Goal: Transaction & Acquisition: Purchase product/service

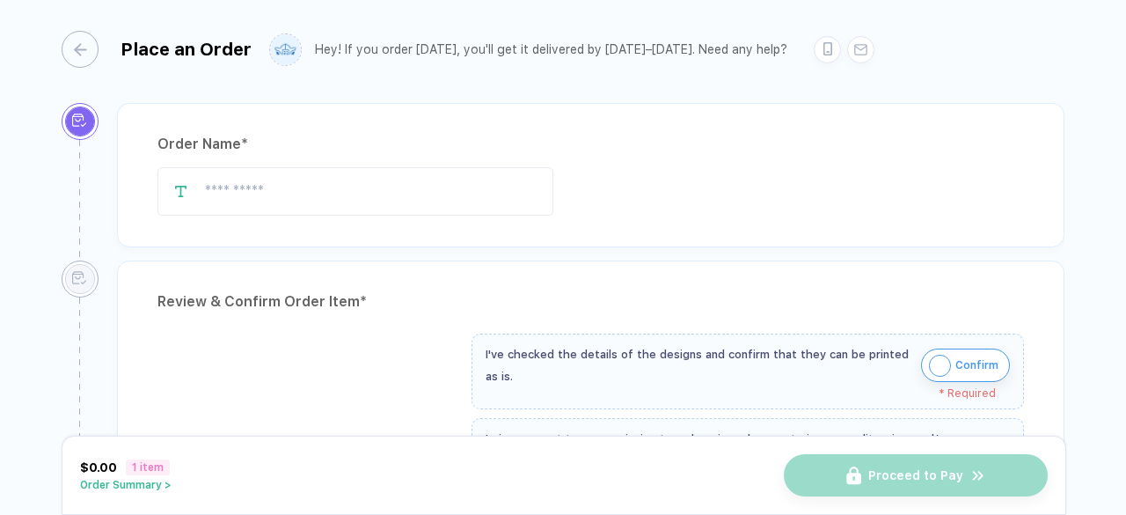
type input "**********"
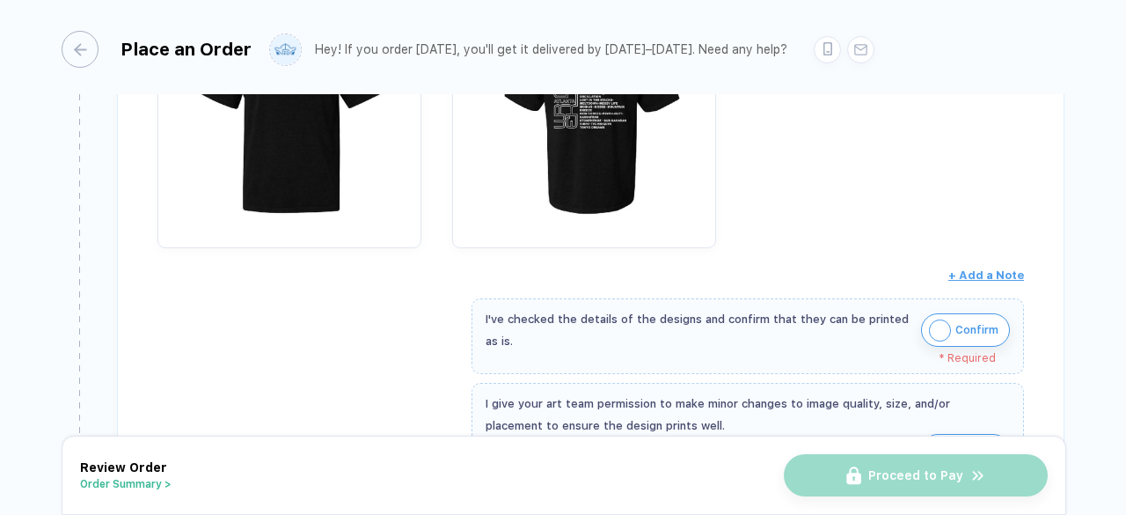
scroll to position [362, 0]
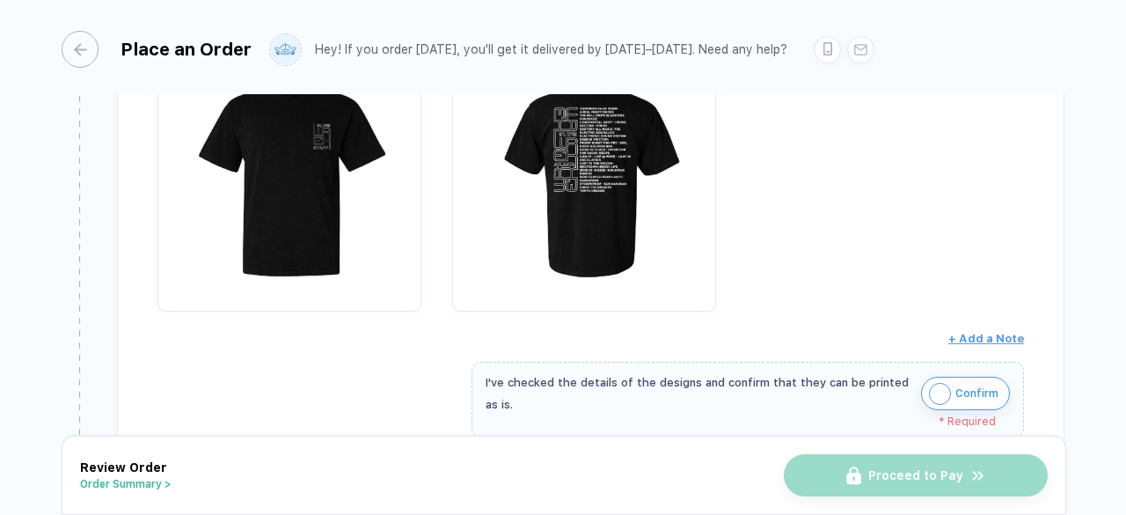
click at [602, 207] on img "button" at bounding box center [584, 170] width 246 height 246
click at [574, 191] on img "button" at bounding box center [584, 170] width 246 height 246
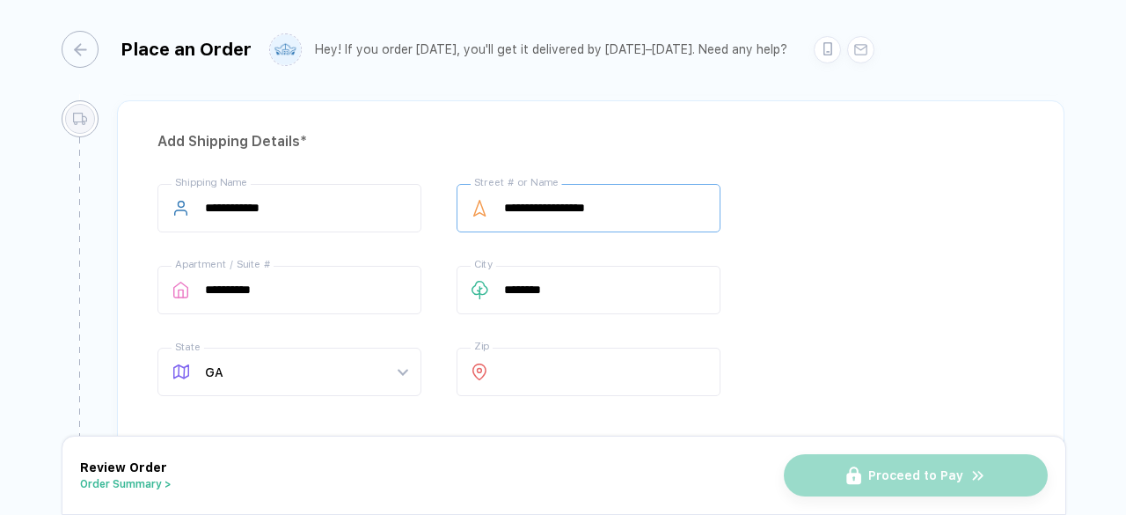
scroll to position [1354, 0]
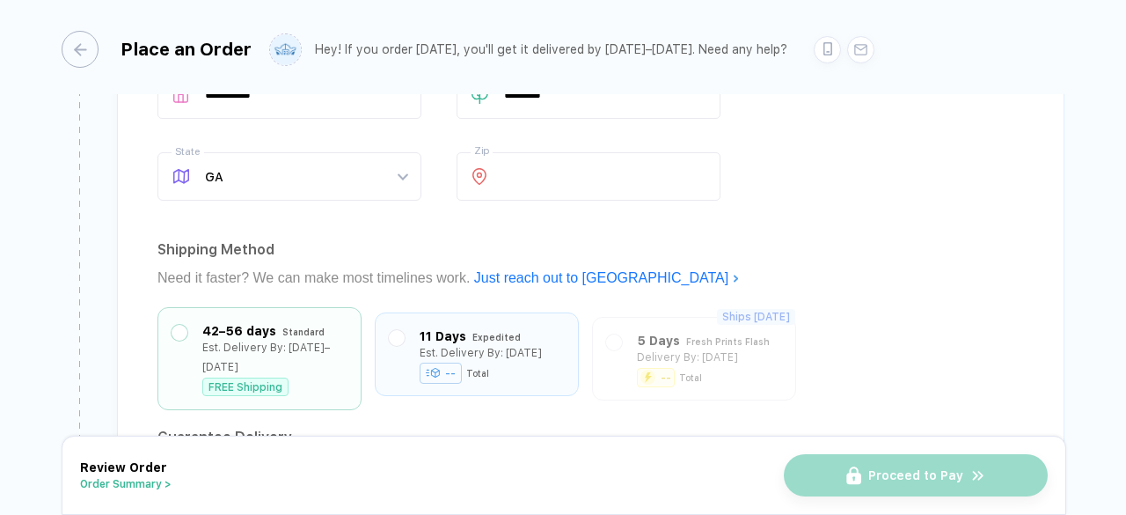
click at [526, 370] on div "-- Total" at bounding box center [481, 372] width 122 height 18
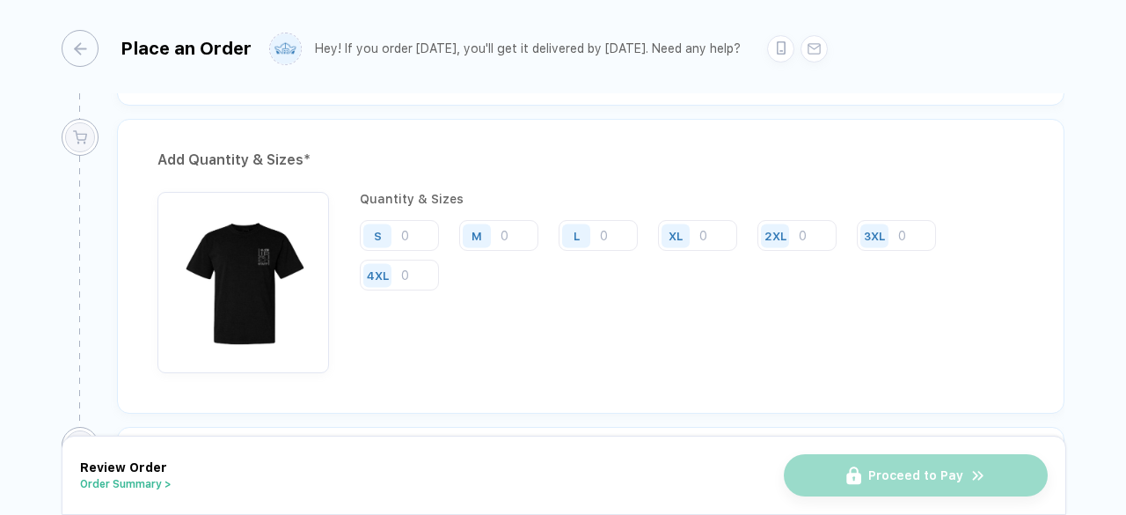
scroll to position [836, 0]
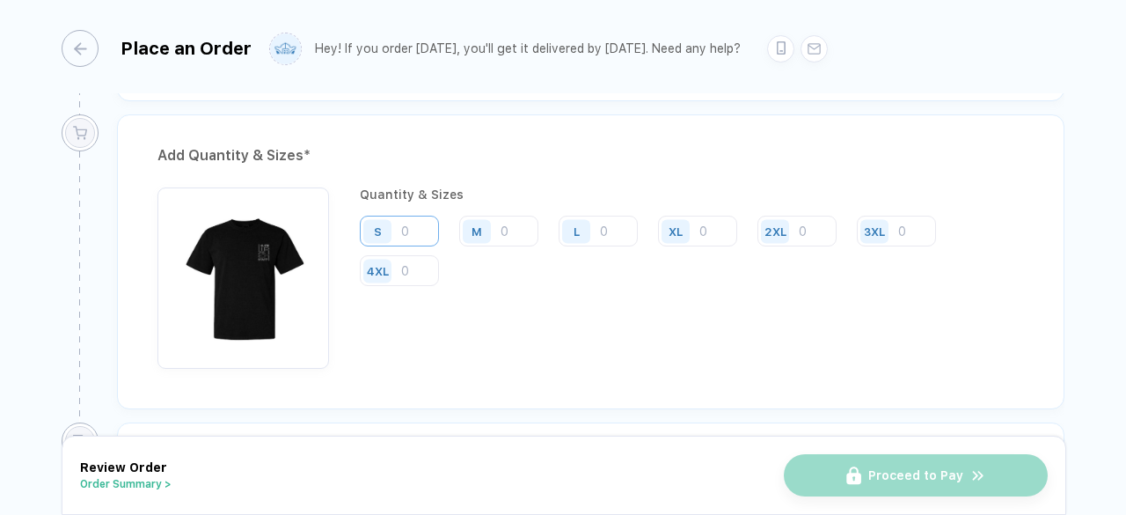
click at [414, 221] on input "number" at bounding box center [399, 231] width 79 height 31
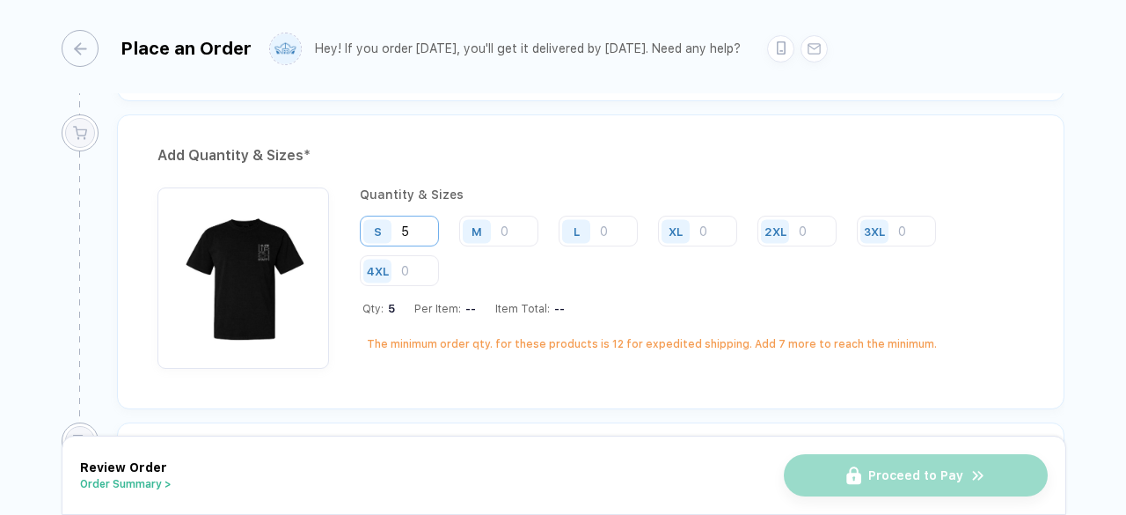
type input "5"
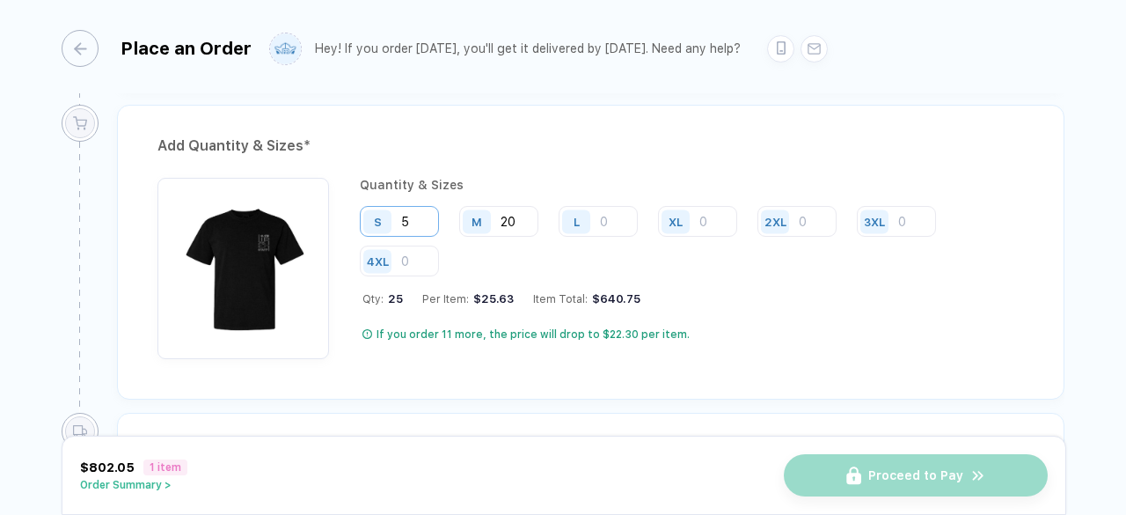
scroll to position [846, 0]
type input "20"
type input "30"
type input "20"
type input "5"
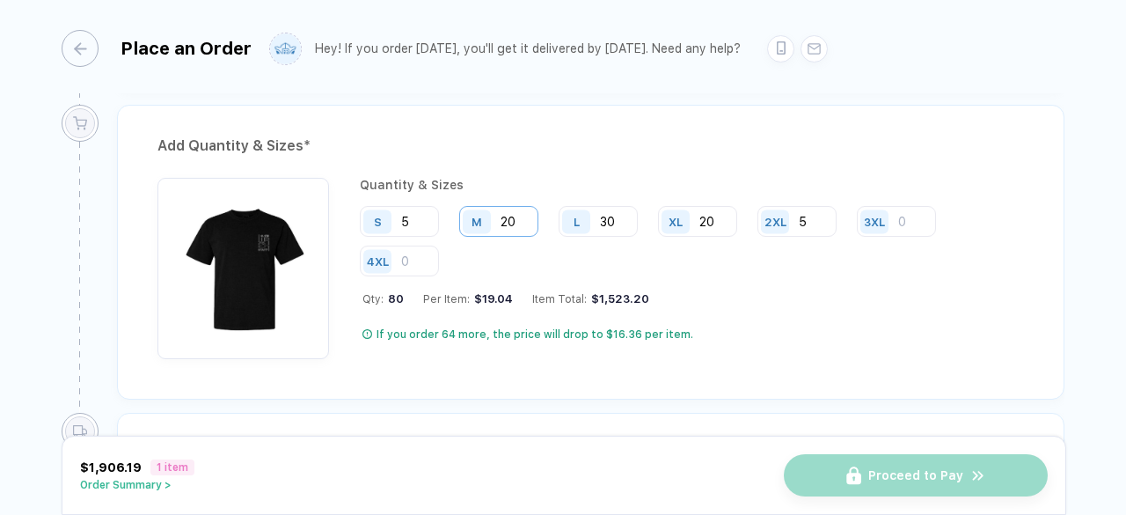
click at [524, 217] on input "20" at bounding box center [498, 221] width 79 height 31
type input "2"
click at [612, 216] on input "30" at bounding box center [598, 221] width 79 height 31
click at [507, 217] on input "15" at bounding box center [498, 221] width 79 height 31
type input "1"
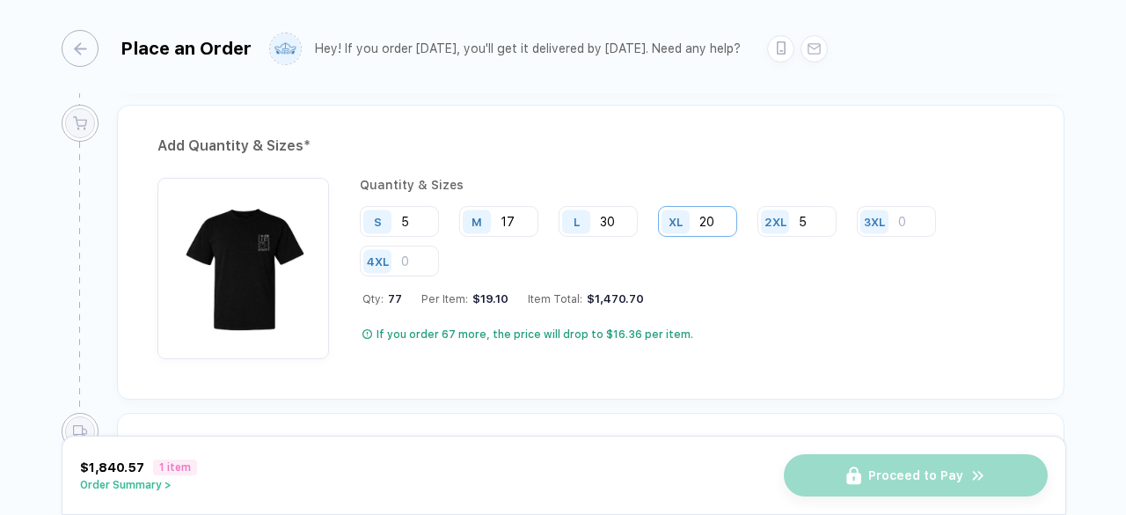
type input "17"
drag, startPoint x: 727, startPoint y: 207, endPoint x: 667, endPoint y: 212, distance: 60.1
click at [667, 212] on div "XL 20" at bounding box center [697, 221] width 79 height 31
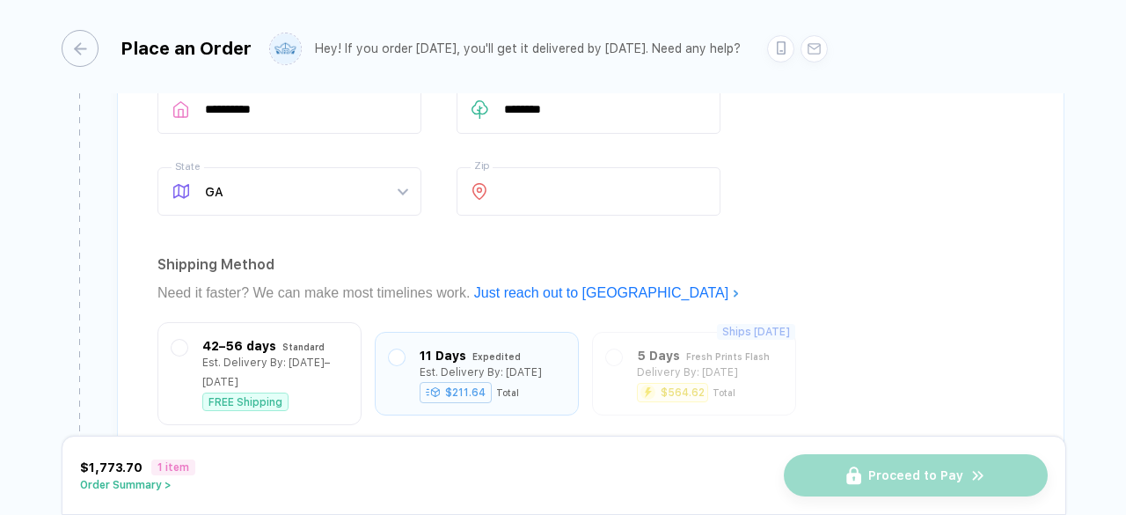
scroll to position [1339, 0]
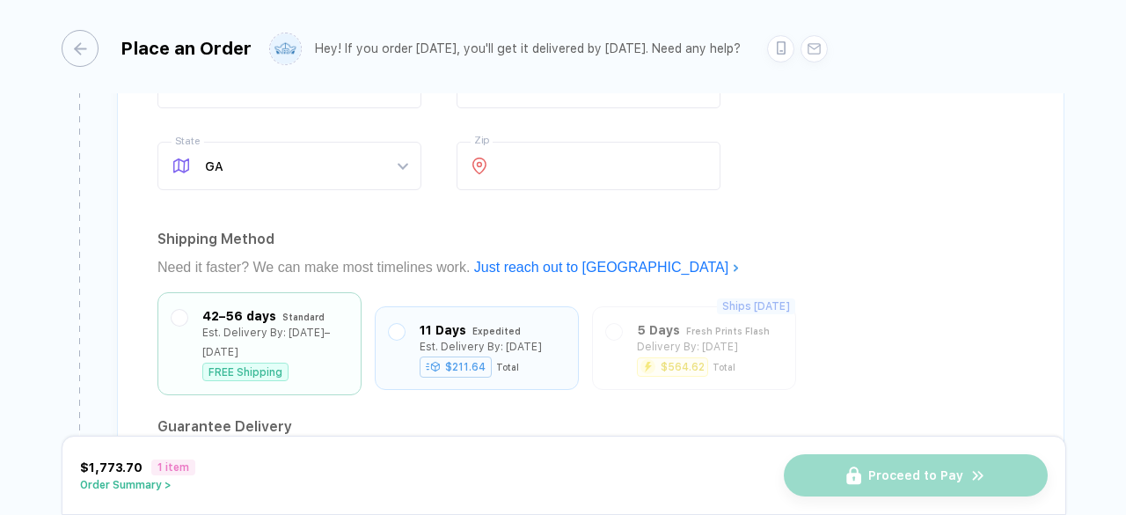
type input "17"
click at [317, 307] on div "Standard" at bounding box center [303, 316] width 42 height 19
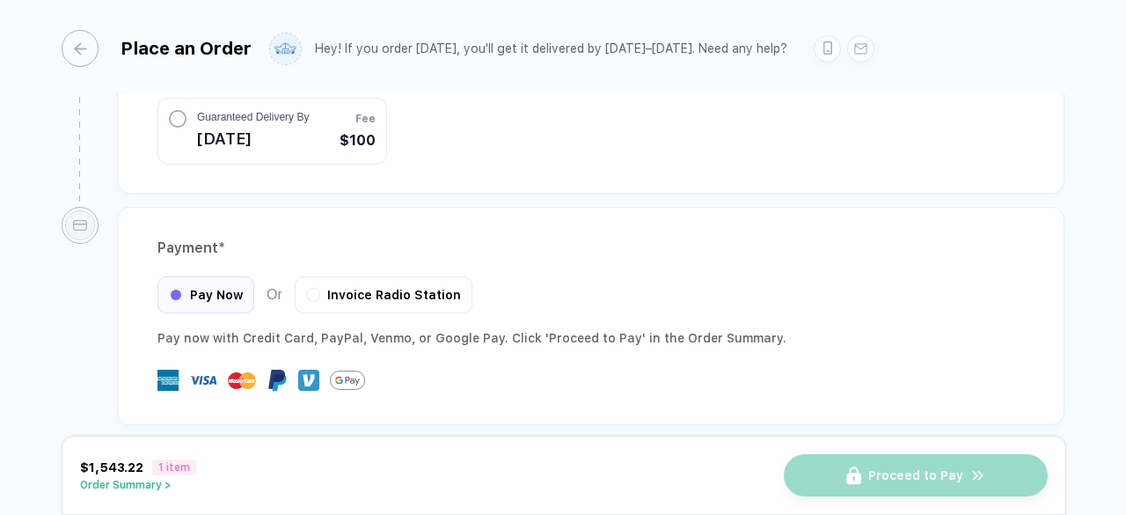
scroll to position [1764, 0]
click at [310, 288] on button "button" at bounding box center [313, 293] width 11 height 11
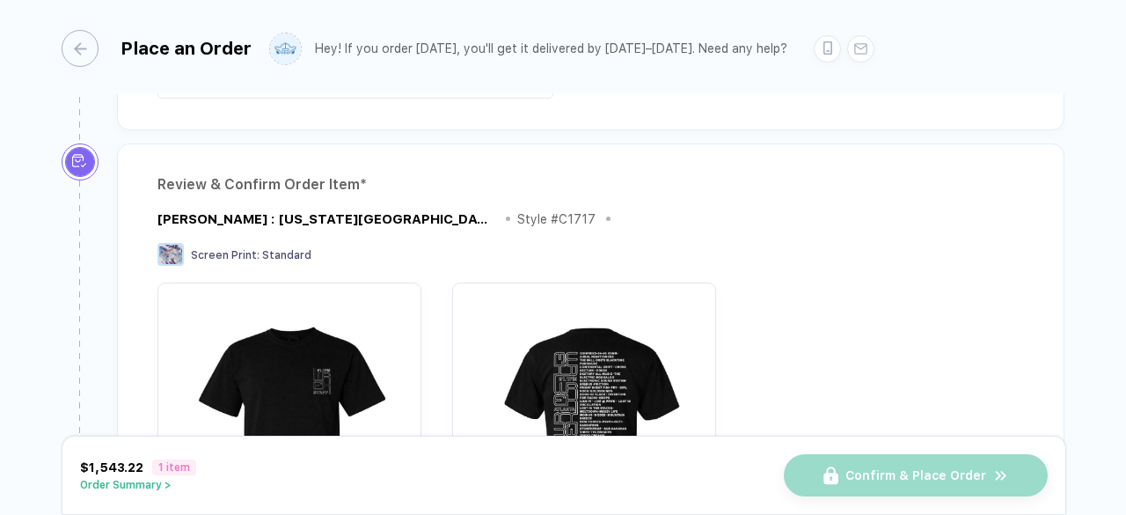
scroll to position [0, 0]
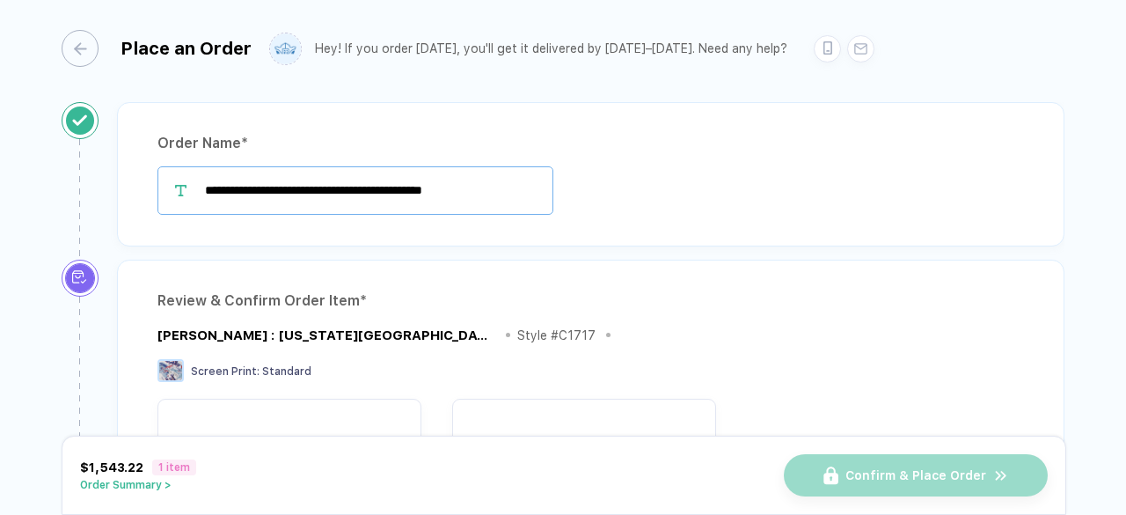
click at [378, 192] on input "**********" at bounding box center [356, 190] width 396 height 48
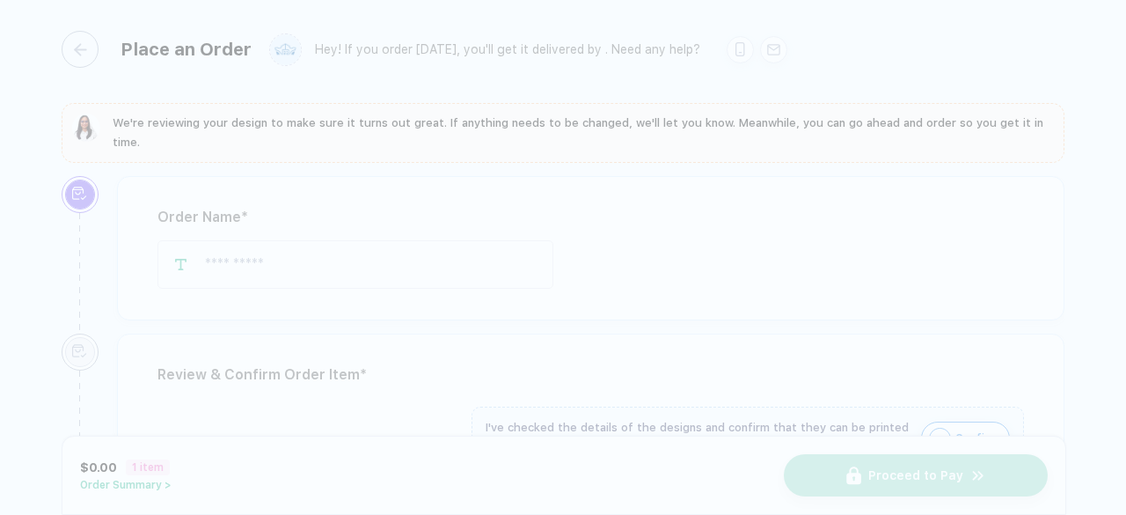
type input "****"
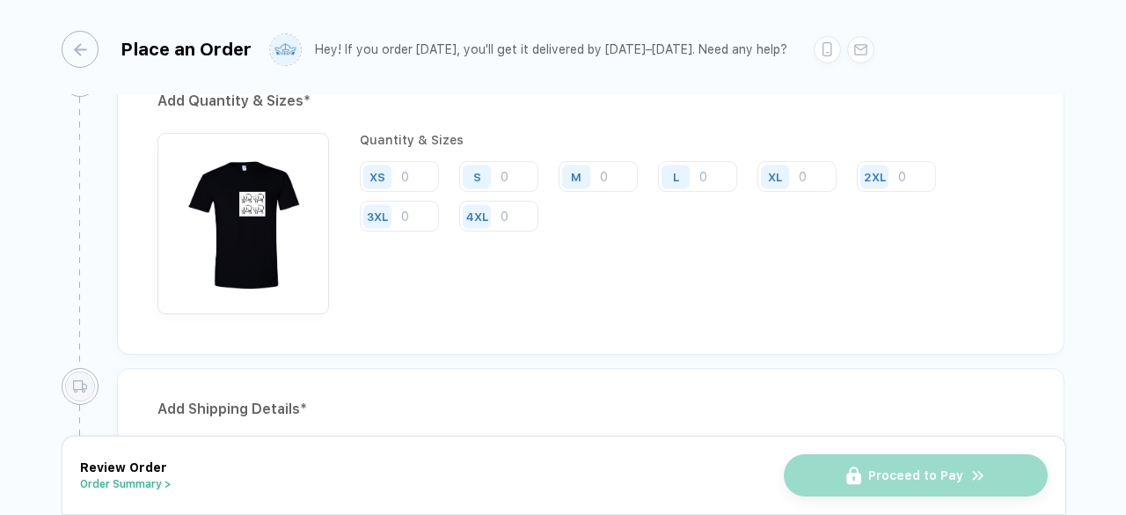
scroll to position [911, 0]
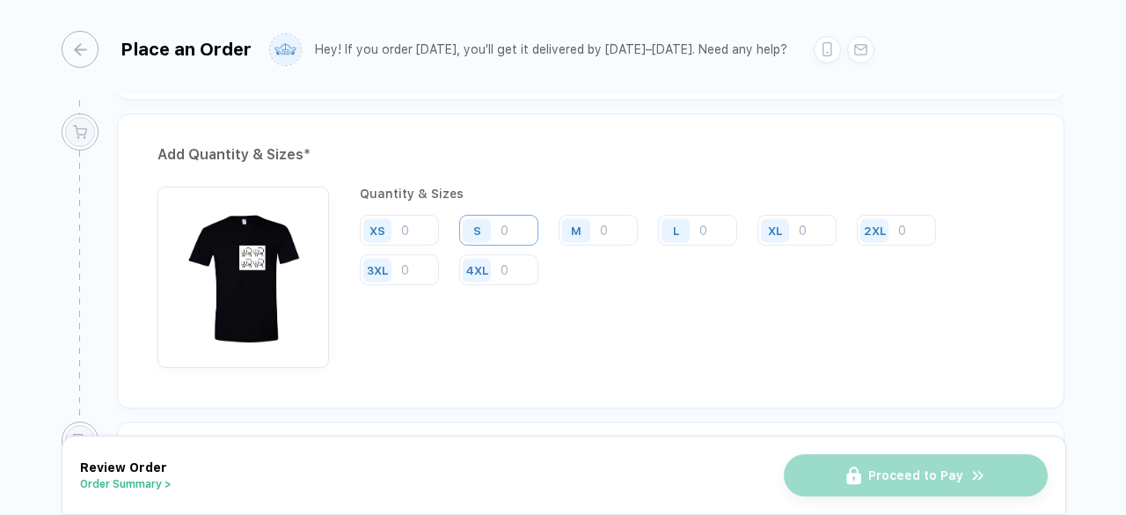
click at [500, 222] on input "number" at bounding box center [498, 230] width 79 height 31
drag, startPoint x: 519, startPoint y: 223, endPoint x: 447, endPoint y: 228, distance: 72.4
click at [447, 228] on div "XS S M L XL 2XL 3XL 4XL" at bounding box center [692, 251] width 664 height 72
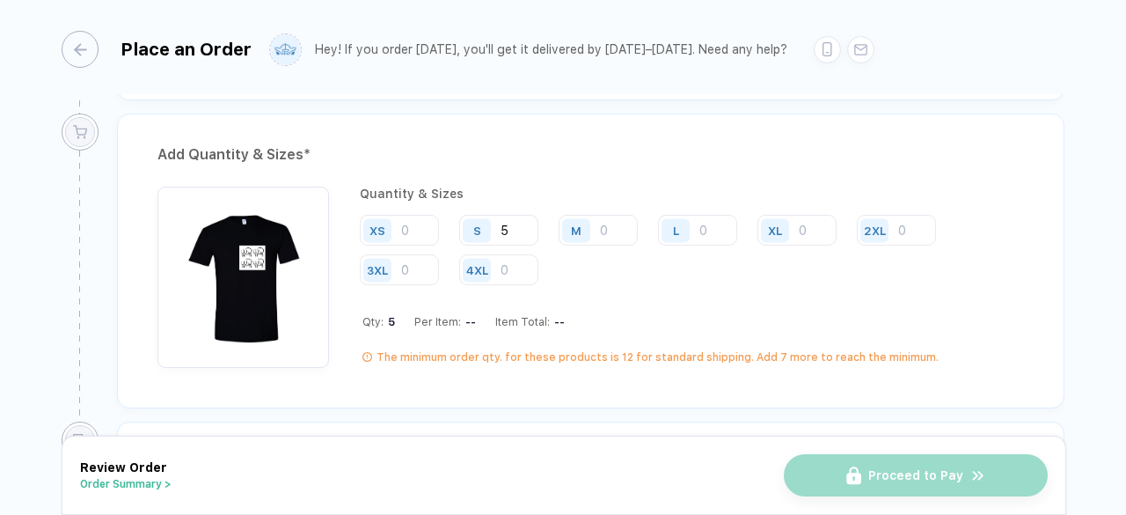
type input "5"
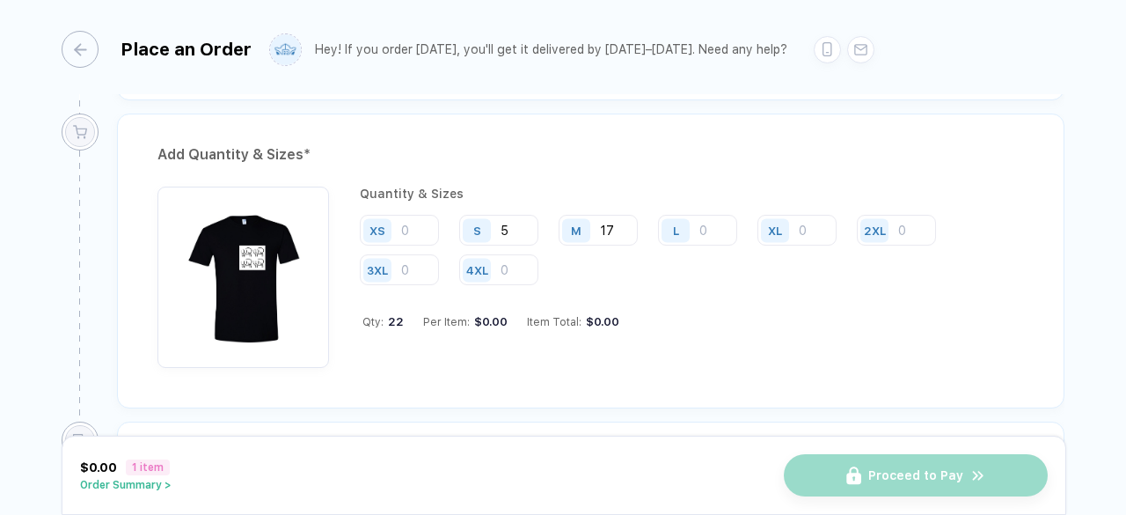
type input "17"
type input "29"
type input "17"
type input "5"
click at [529, 358] on div "Quantity & Sizes XS S 5 M 17 L 29 XL 17 2XL 5 3XL 4XL Qty: 73 Per Item: $17.47 …" at bounding box center [591, 282] width 867 height 190
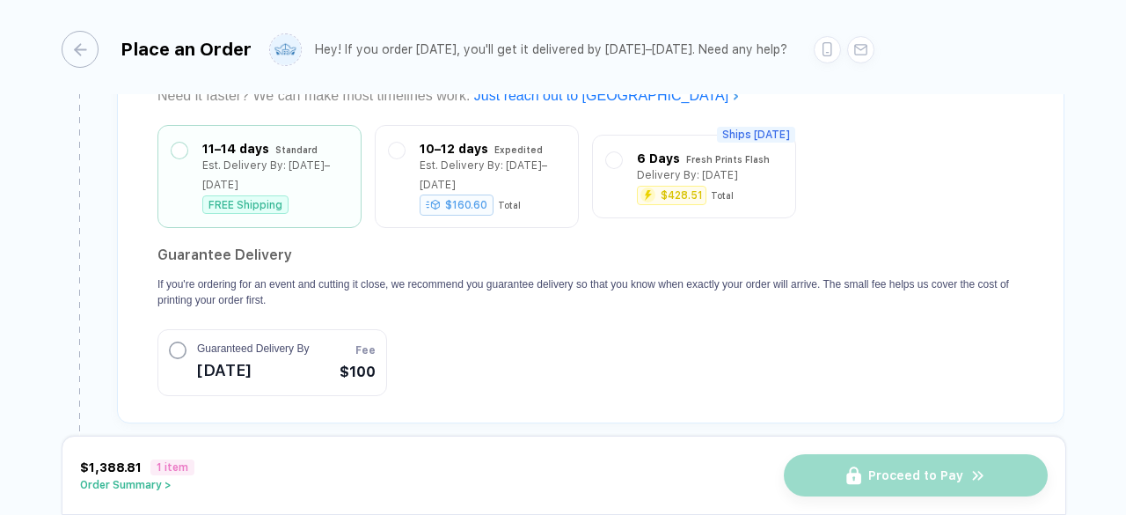
scroll to position [1845, 0]
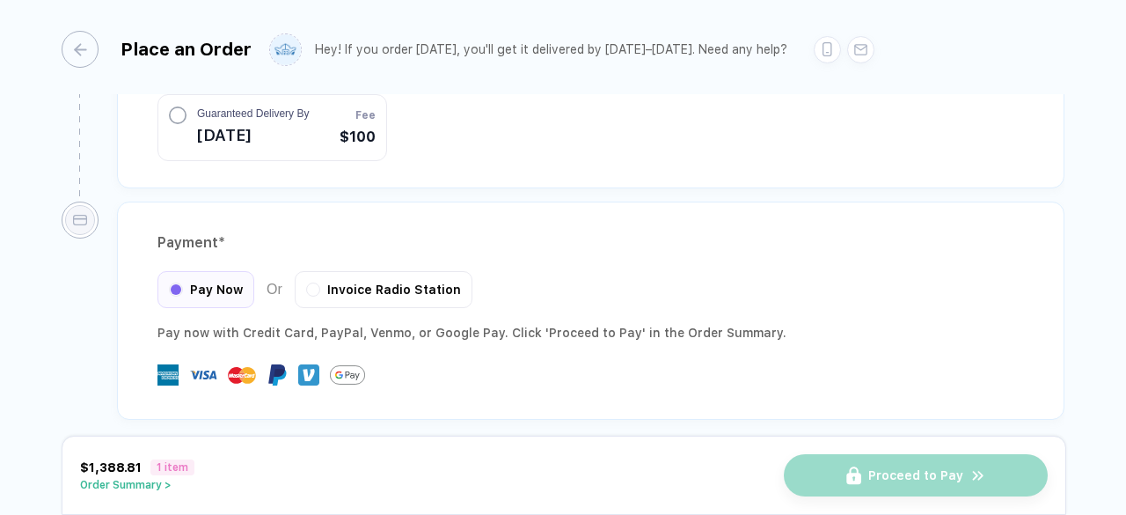
click at [145, 483] on button "Order Summary >" at bounding box center [137, 485] width 114 height 12
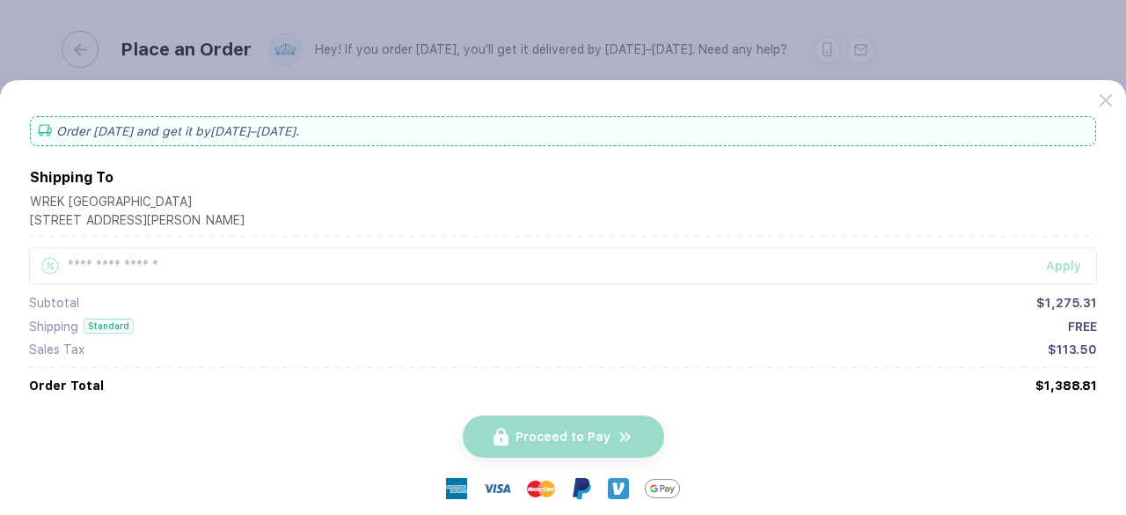
click at [1126, 114] on div "Order today and get it by Sep 29–Oct 2 . Shipping To WREK Atlanta 350 Ferst Dri…" at bounding box center [563, 297] width 1126 height 435
click at [1108, 101] on icon at bounding box center [1106, 100] width 12 height 12
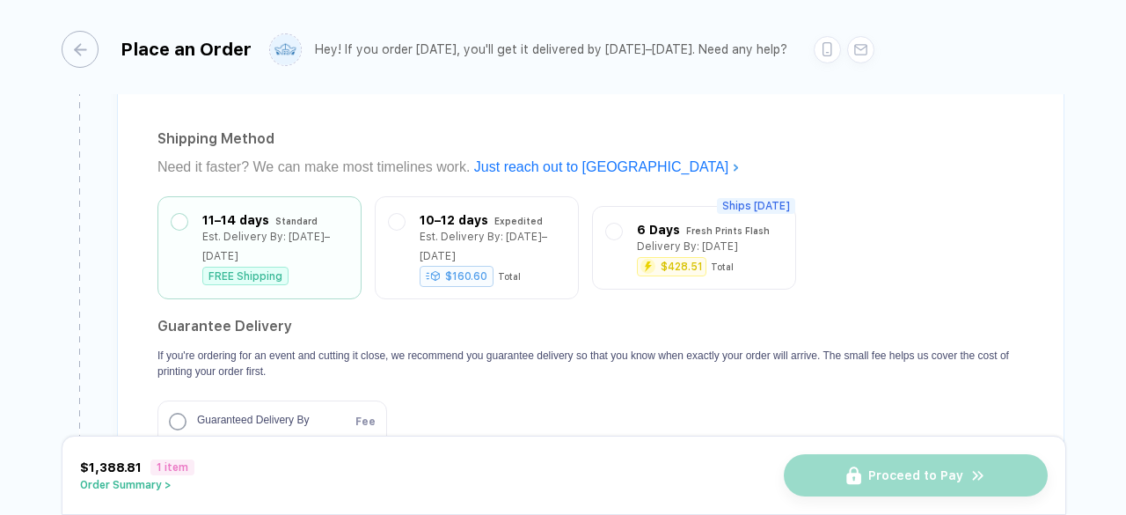
scroll to position [1577, 0]
